Goal: Use online tool/utility: Utilize a website feature to perform a specific function

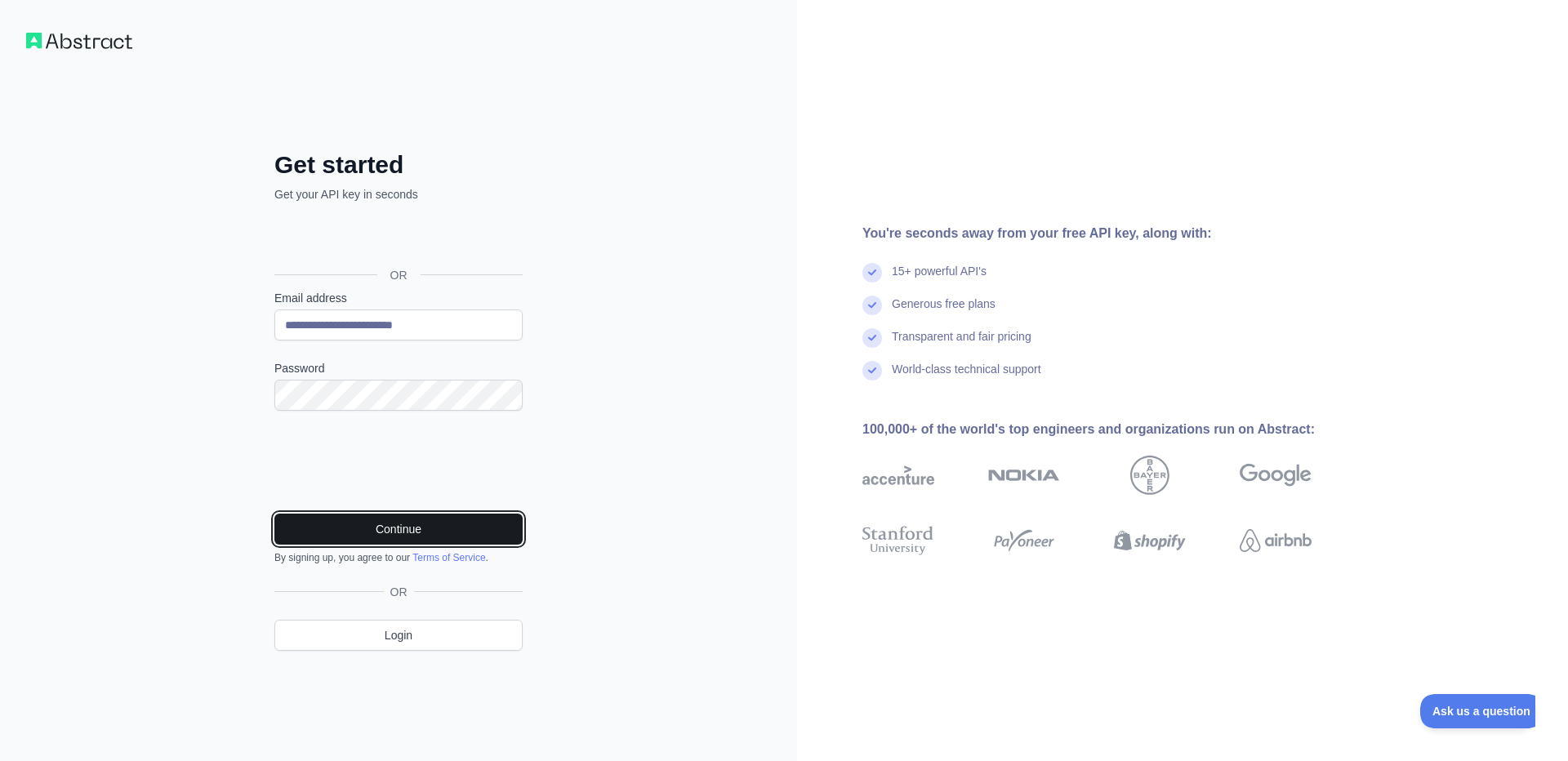
click at [439, 518] on button "Continue" at bounding box center [398, 530] width 249 height 31
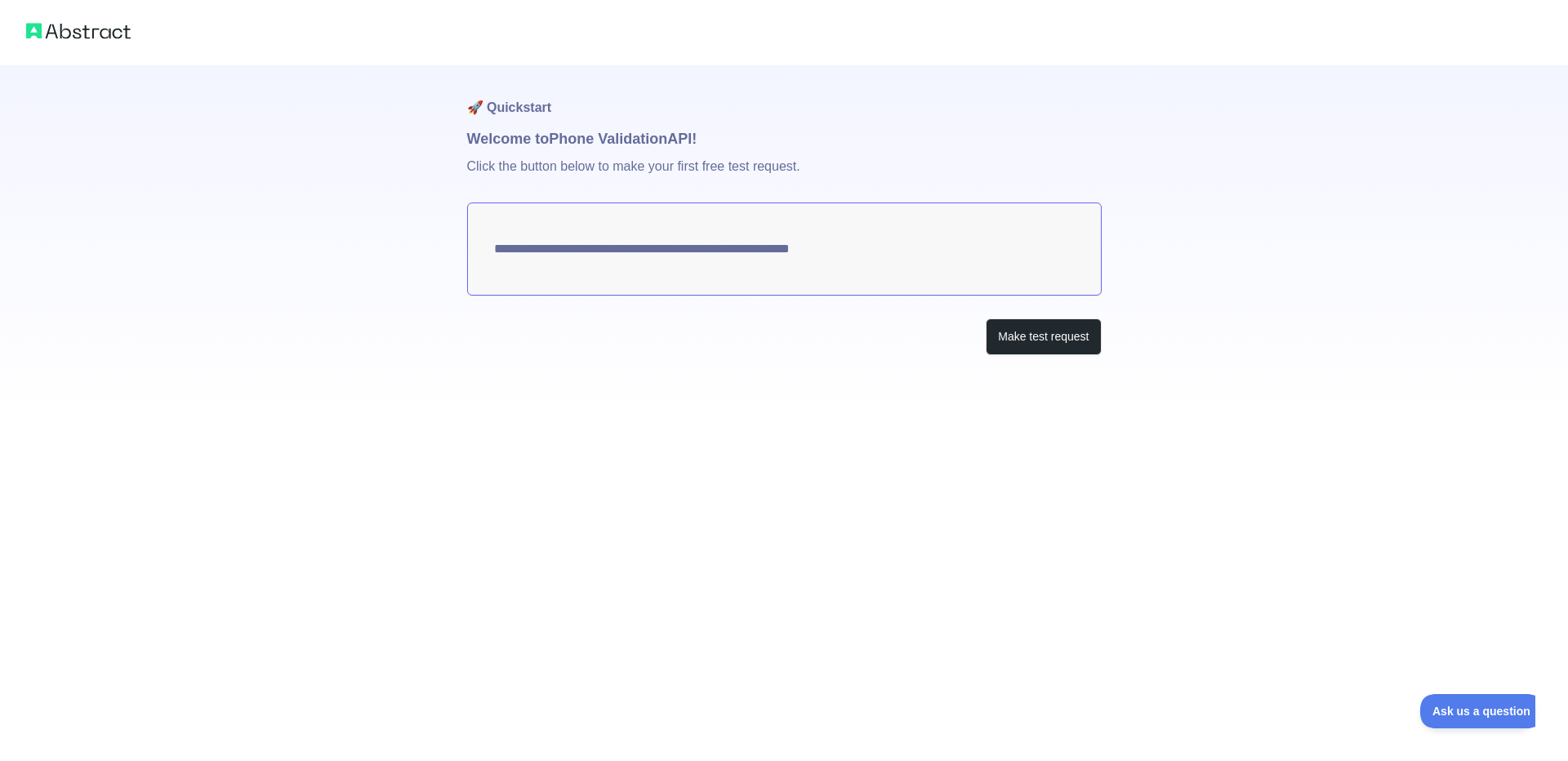
click at [951, 262] on textarea "**********" at bounding box center [784, 249] width 635 height 93
click at [1040, 337] on button "Make test request" at bounding box center [1043, 337] width 115 height 37
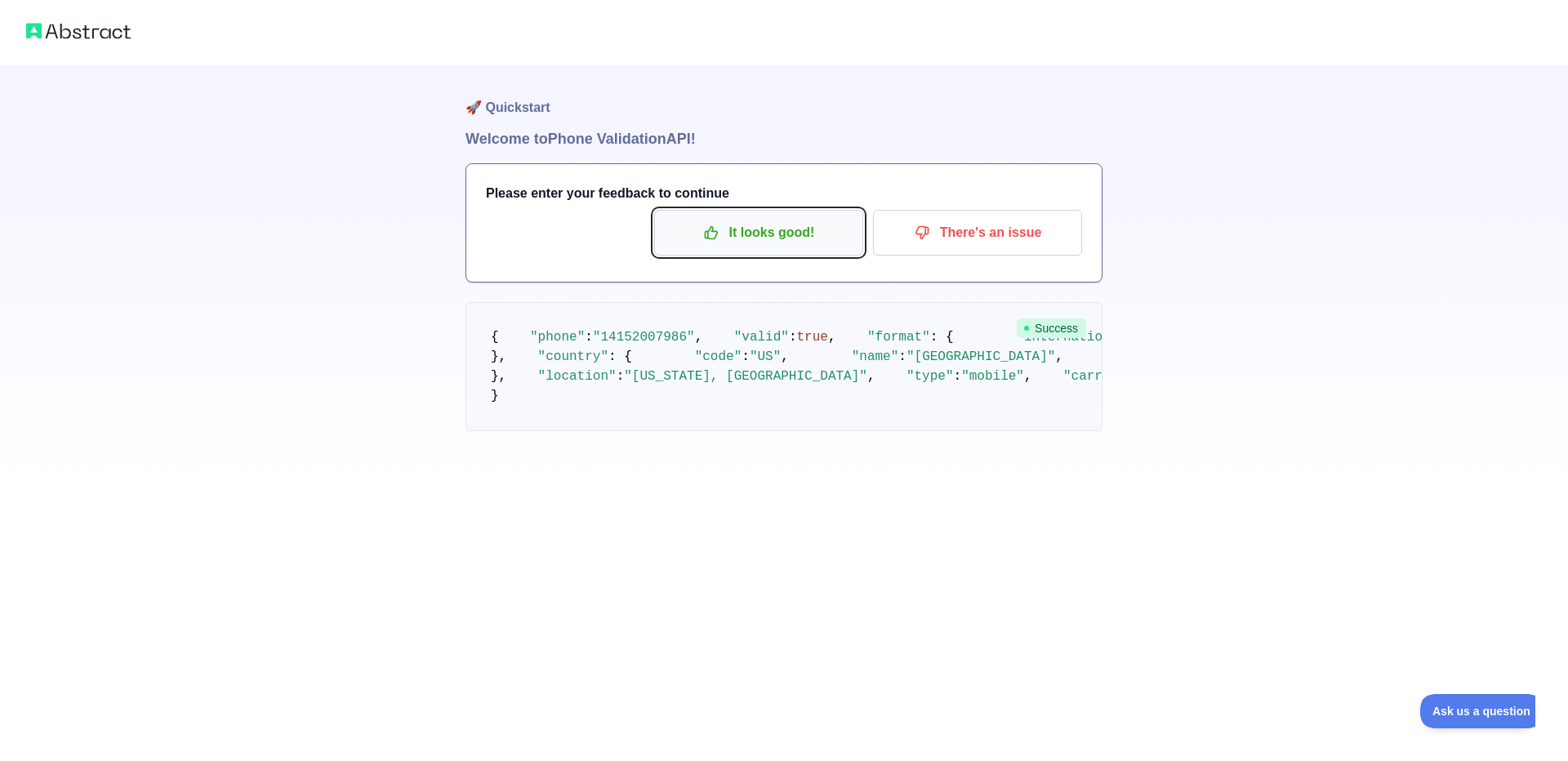
click at [752, 240] on p "It looks good!" at bounding box center [758, 232] width 184 height 28
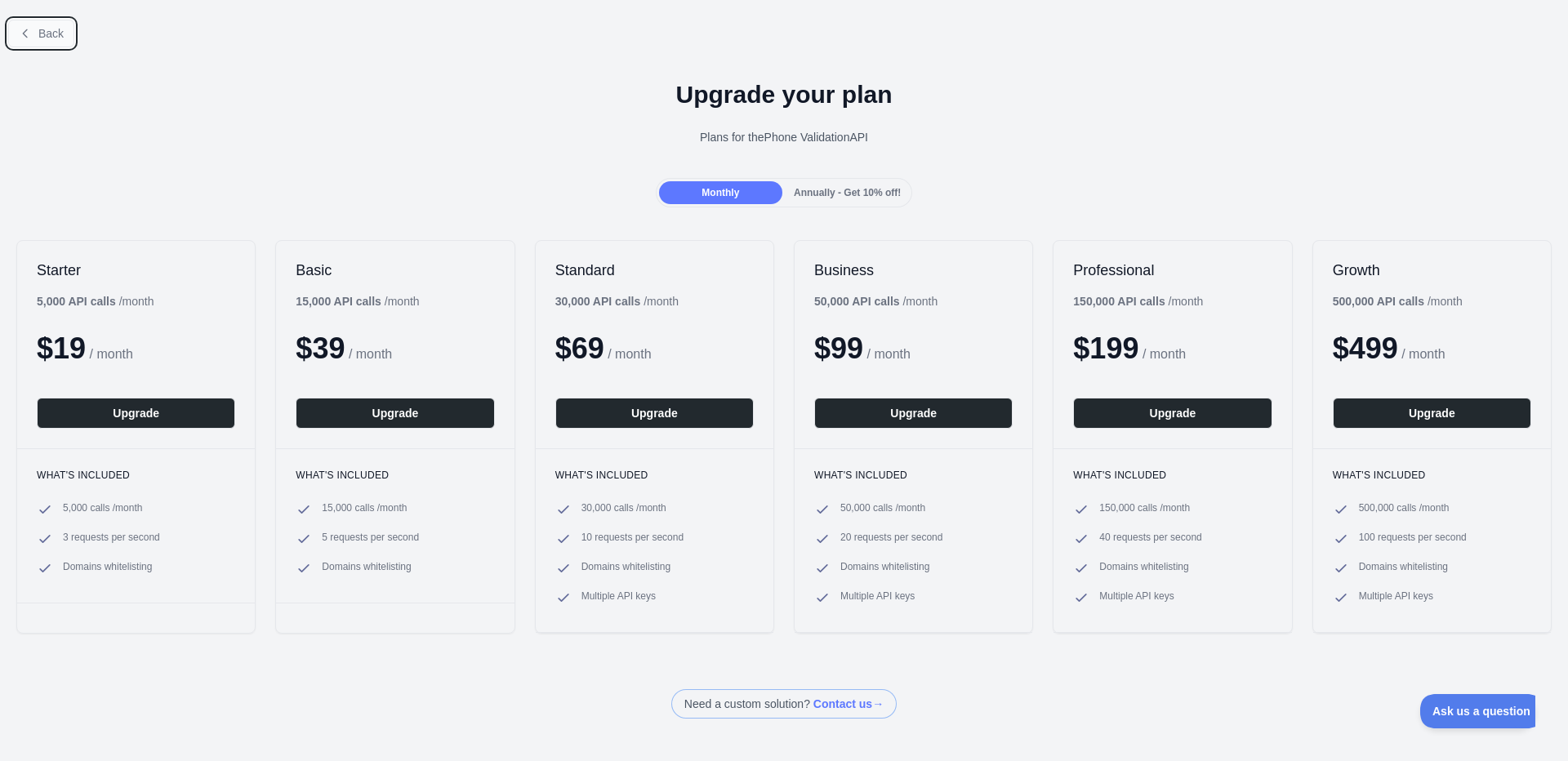
click at [21, 28] on icon at bounding box center [25, 33] width 13 height 13
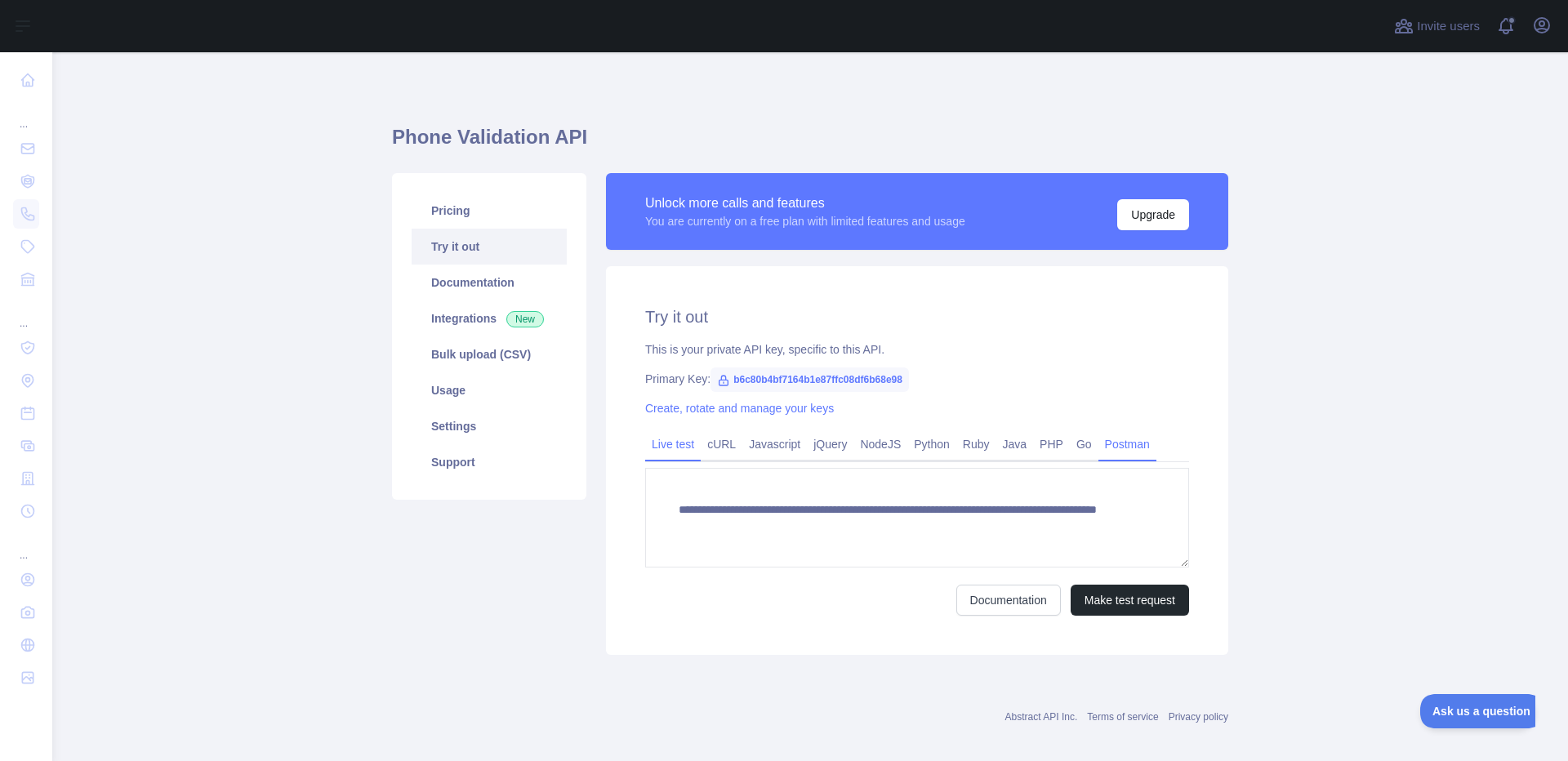
click at [1138, 450] on link "Postman" at bounding box center [1127, 444] width 58 height 26
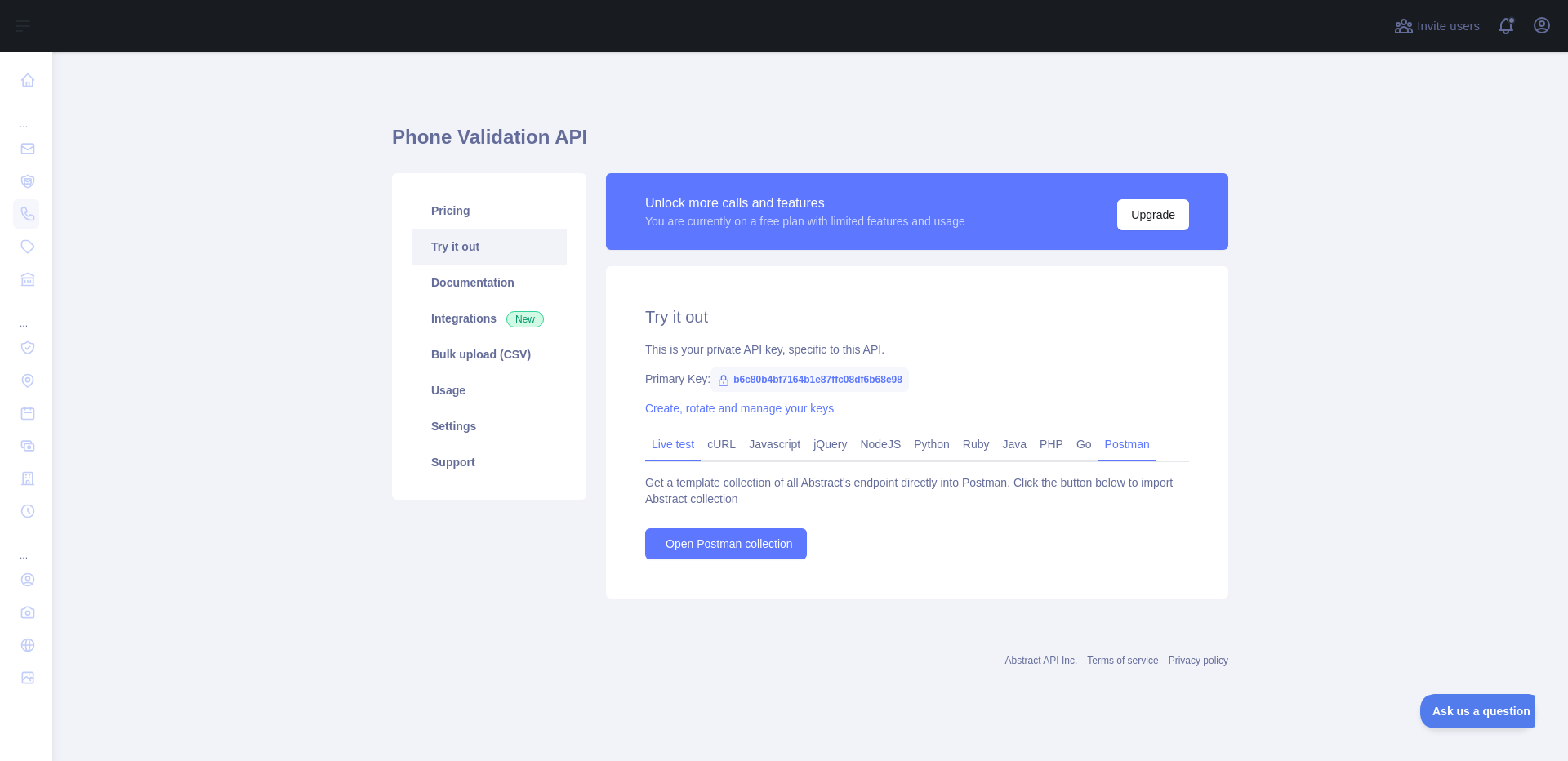
click at [664, 449] on link "Live test" at bounding box center [672, 444] width 56 height 26
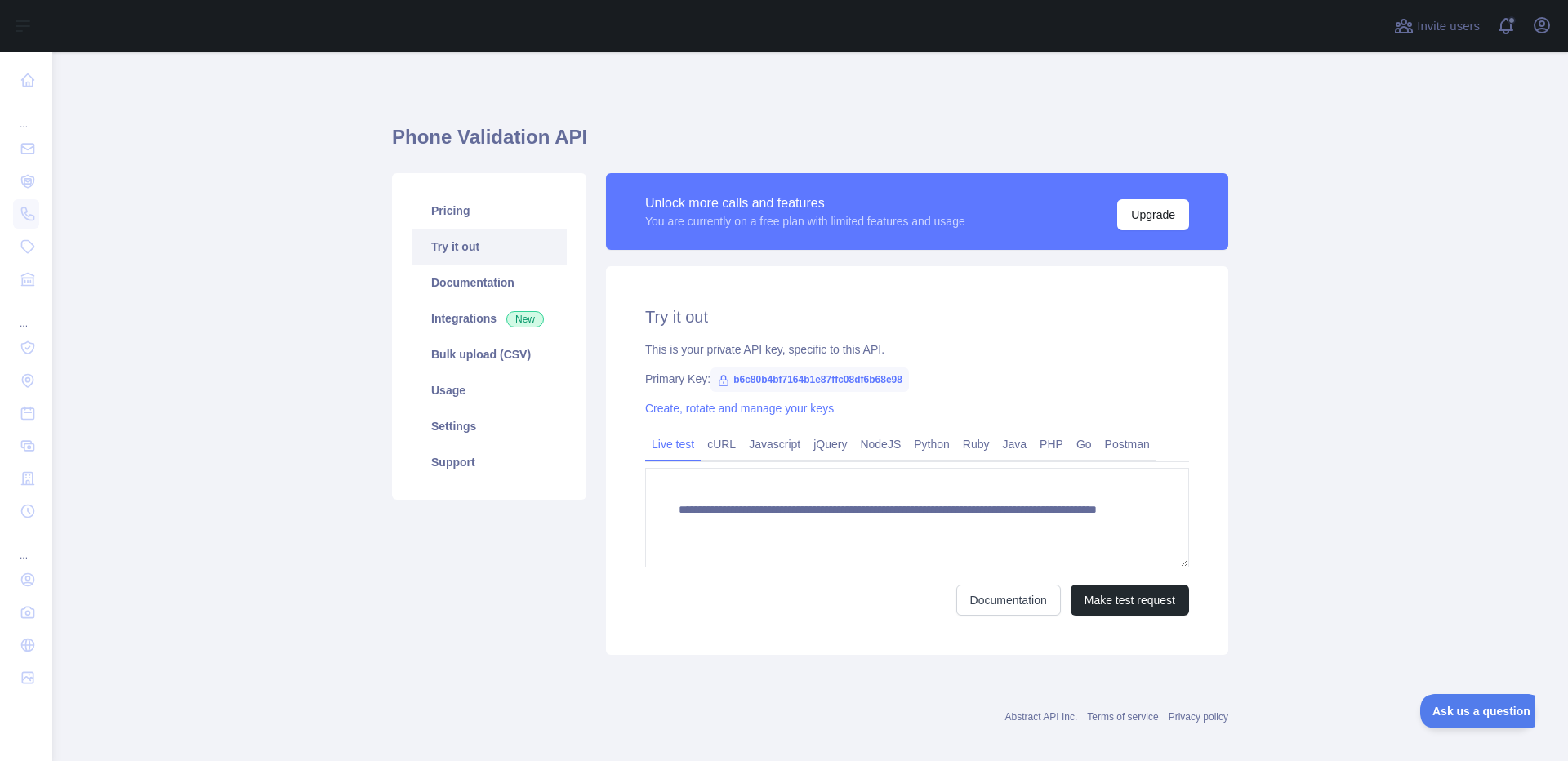
click at [865, 381] on span "b6c80b4bf7164b1e87ffc08df6b68e98" at bounding box center [810, 379] width 198 height 25
copy span "b6c80b4bf7164b1e87ffc08df6b68e98"
